Goal: Task Accomplishment & Management: Use online tool/utility

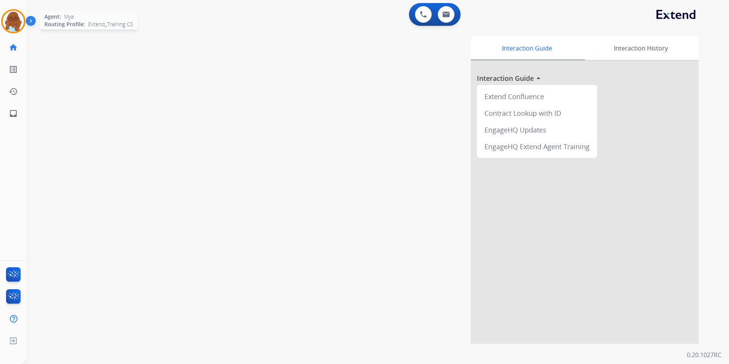
click at [11, 27] on img at bounding box center [13, 21] width 21 height 21
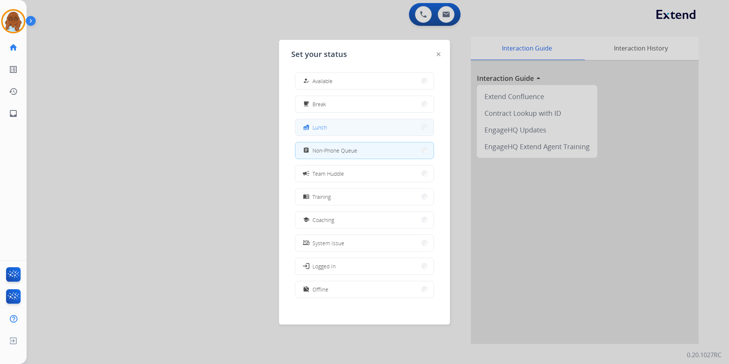
click at [331, 129] on button "fastfood Lunch" at bounding box center [364, 127] width 138 height 16
